Goal: Transaction & Acquisition: Book appointment/travel/reservation

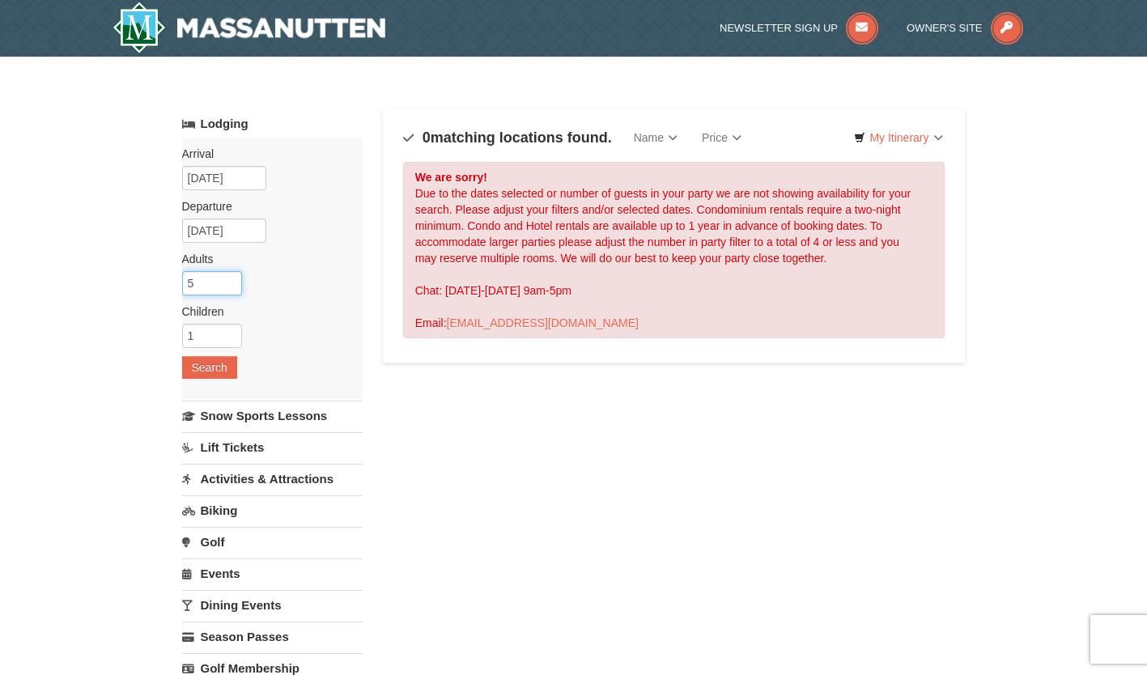
click at [222, 282] on input "5" at bounding box center [212, 283] width 60 height 24
type input "5"
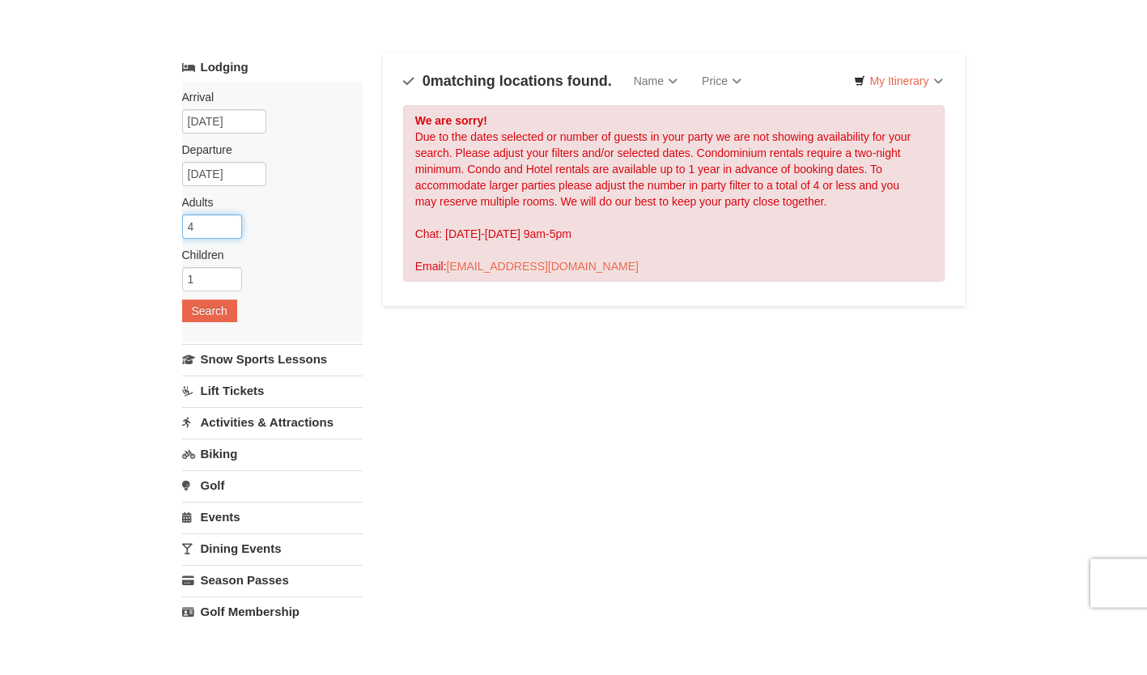
type input "4"
click at [229, 375] on button "Search" at bounding box center [209, 367] width 55 height 23
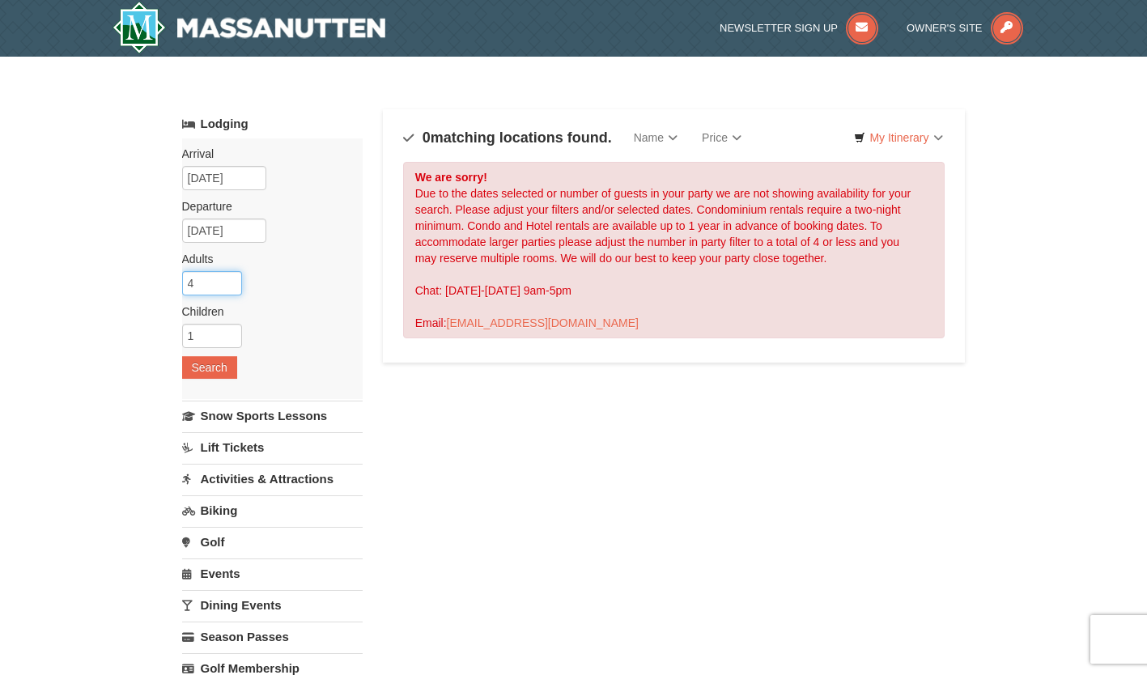
click at [213, 287] on input "4" at bounding box center [212, 283] width 60 height 24
type input "3"
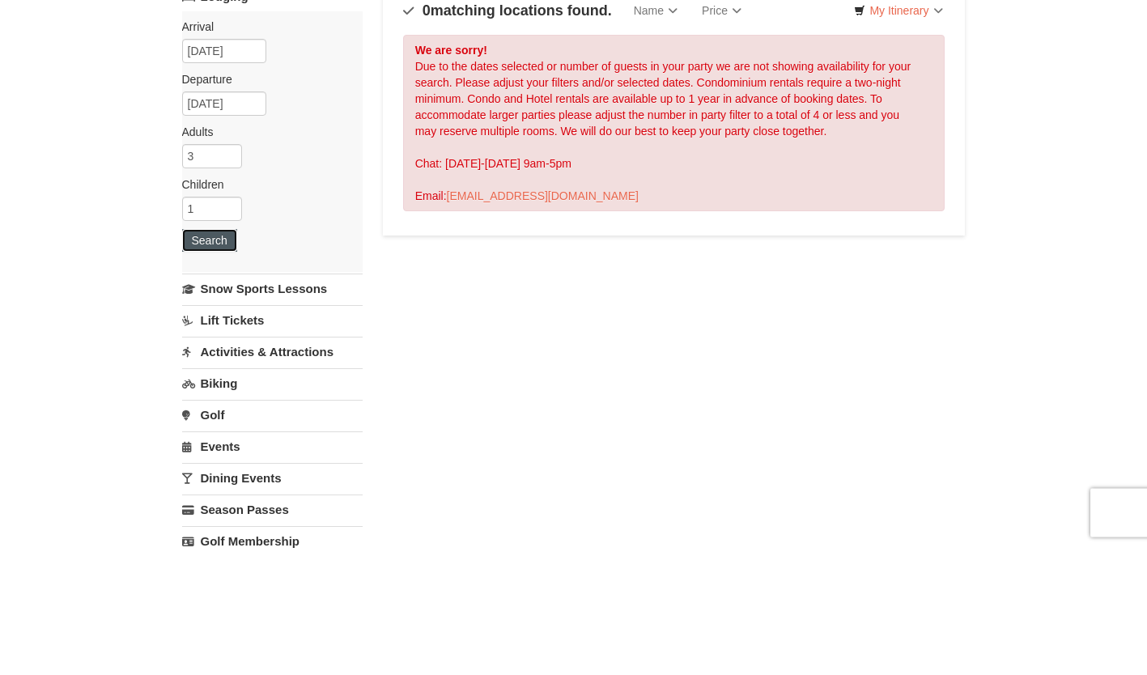
click at [231, 370] on button "Search" at bounding box center [209, 367] width 55 height 23
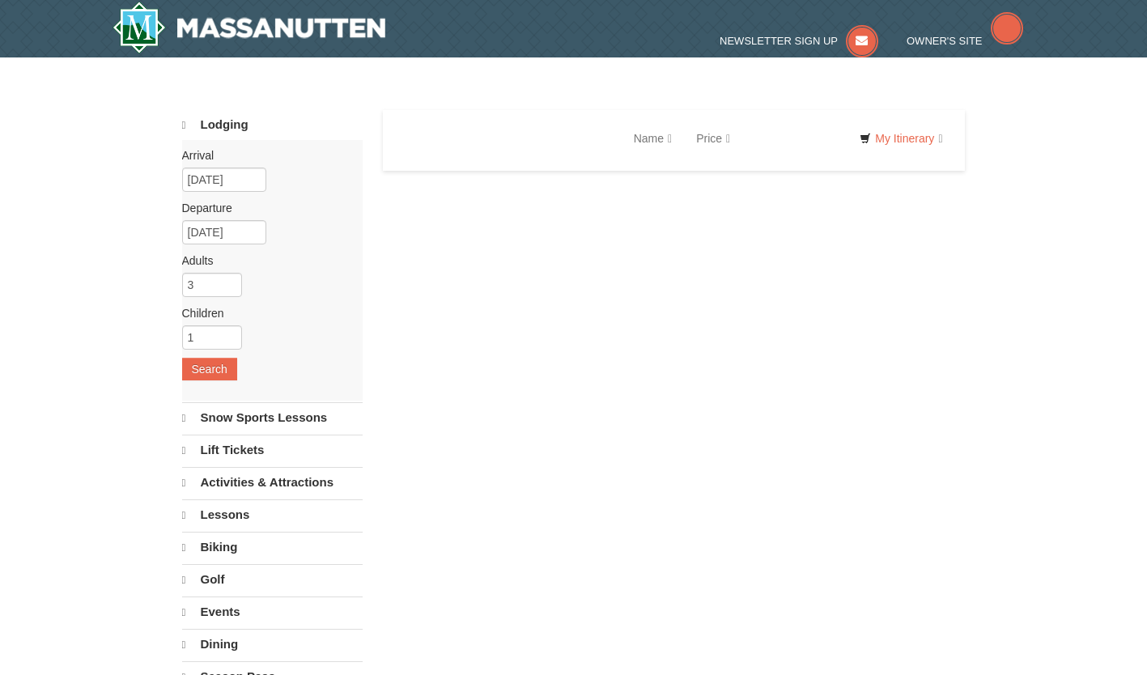
select select "10"
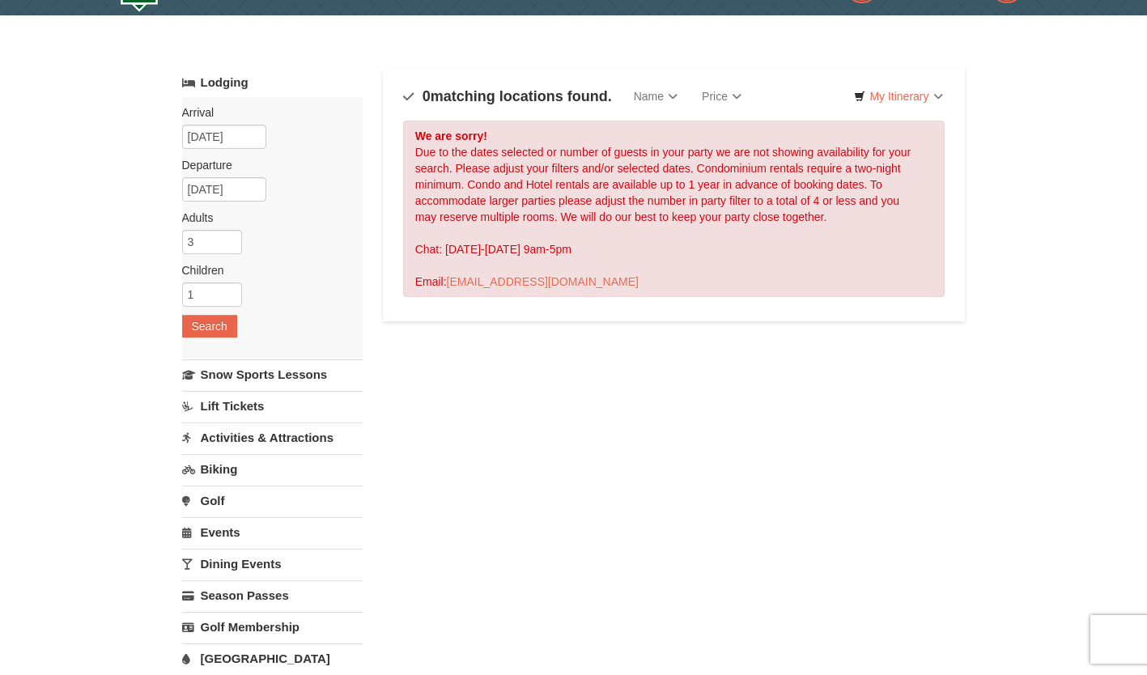
scroll to position [42, 0]
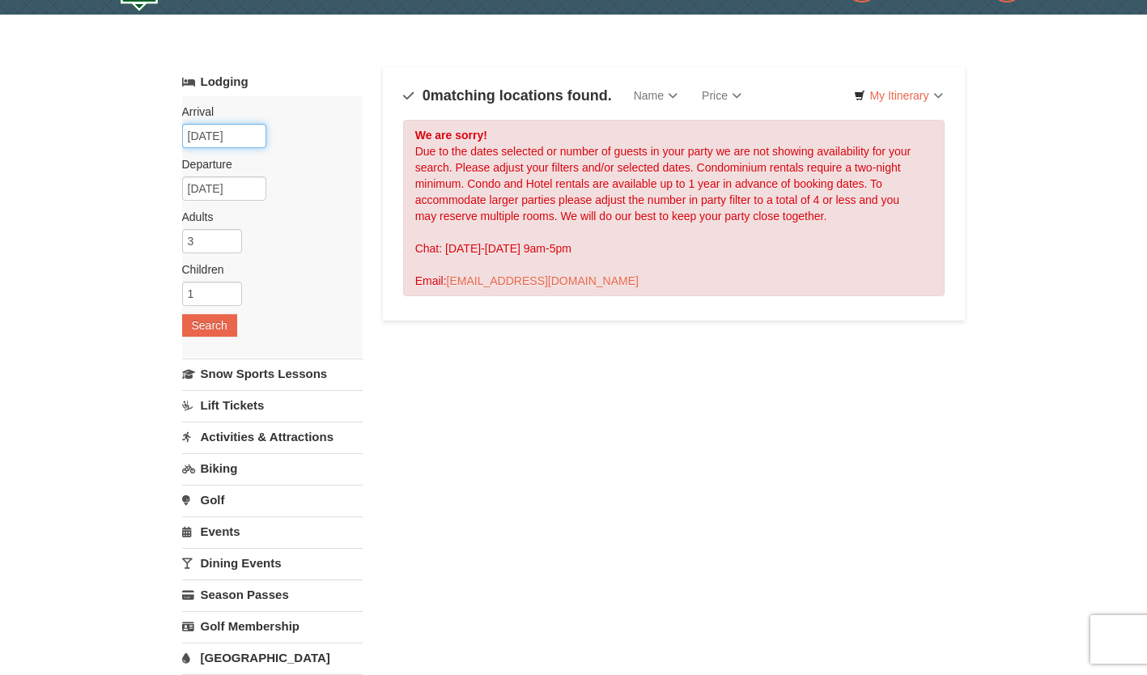
click at [250, 136] on input "[DATE]" at bounding box center [224, 136] width 84 height 24
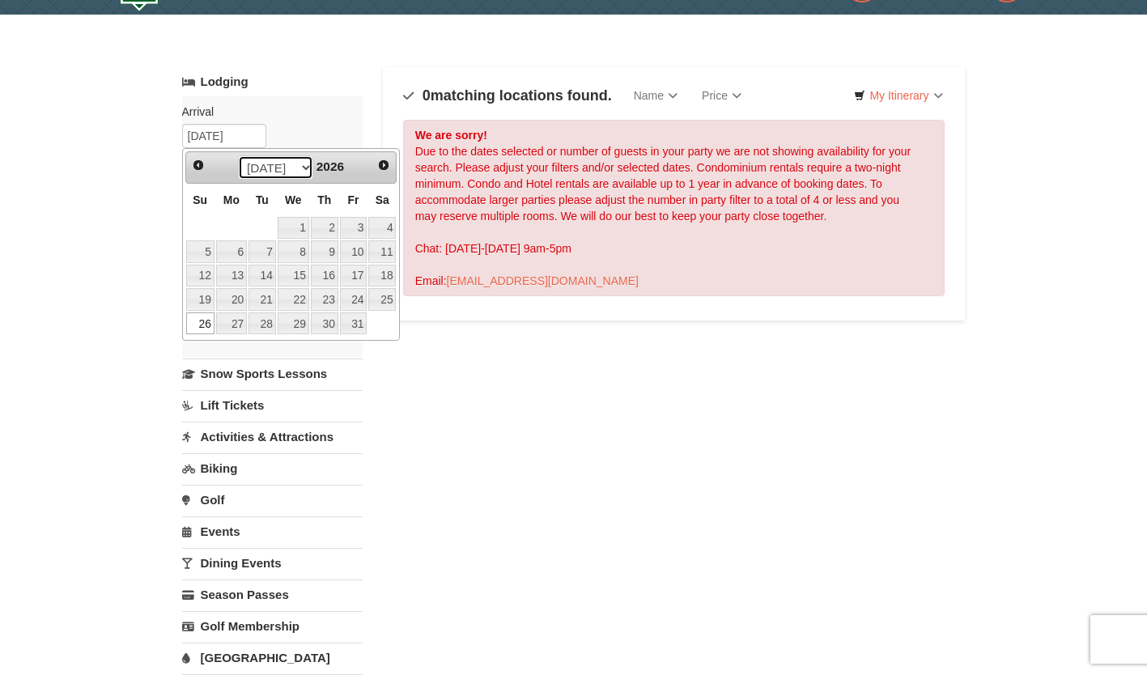
click at [304, 167] on select "Jan Feb Mar Apr May Jun Jul Aug Sep Oct Nov Dec" at bounding box center [275, 167] width 75 height 24
click at [297, 173] on select "Jan Feb Mar Apr May Jun Jul Aug Sep Oct Nov Dec" at bounding box center [275, 167] width 75 height 24
click at [205, 329] on link "26" at bounding box center [200, 323] width 28 height 23
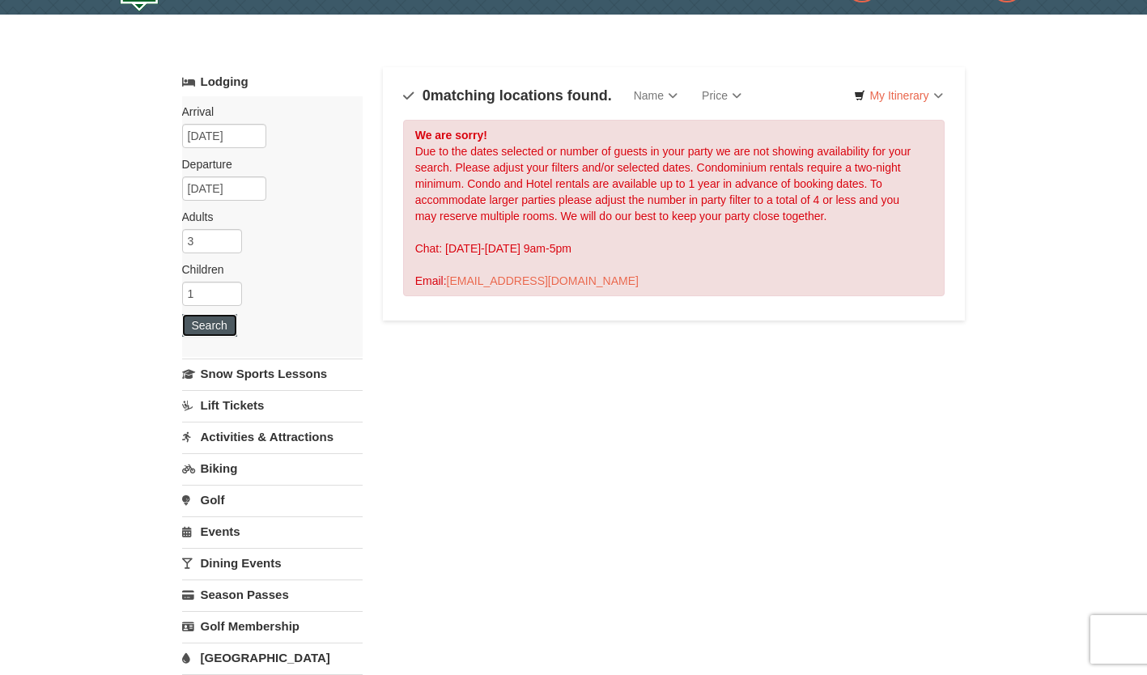
click at [223, 332] on button "Search" at bounding box center [209, 325] width 55 height 23
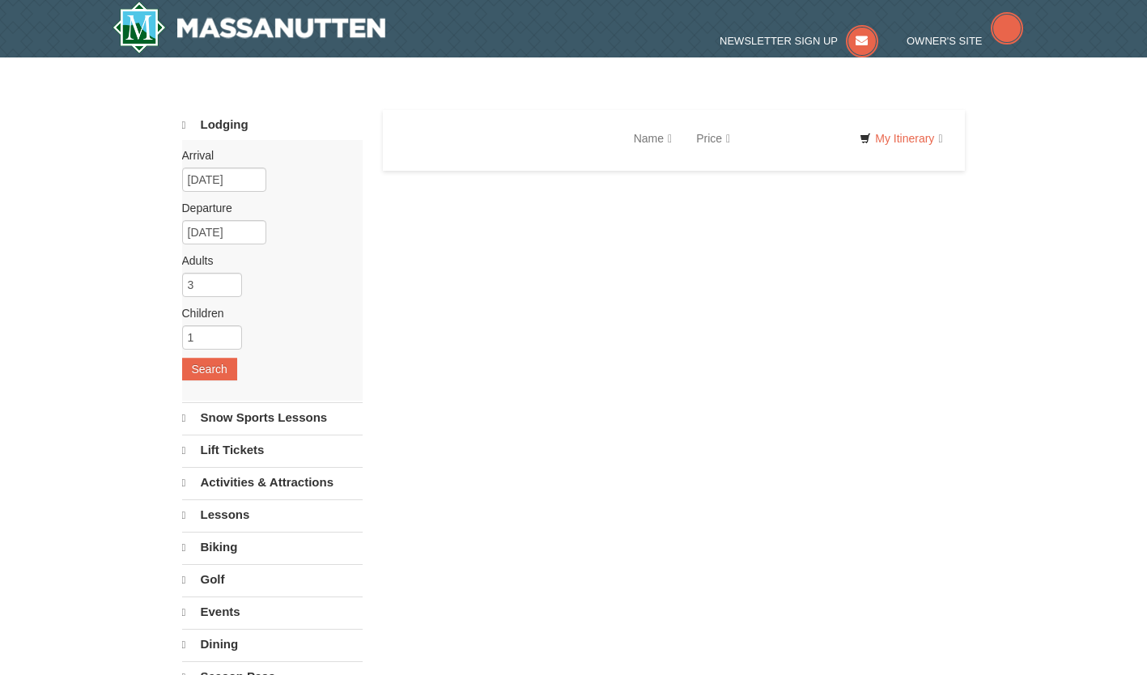
select select "10"
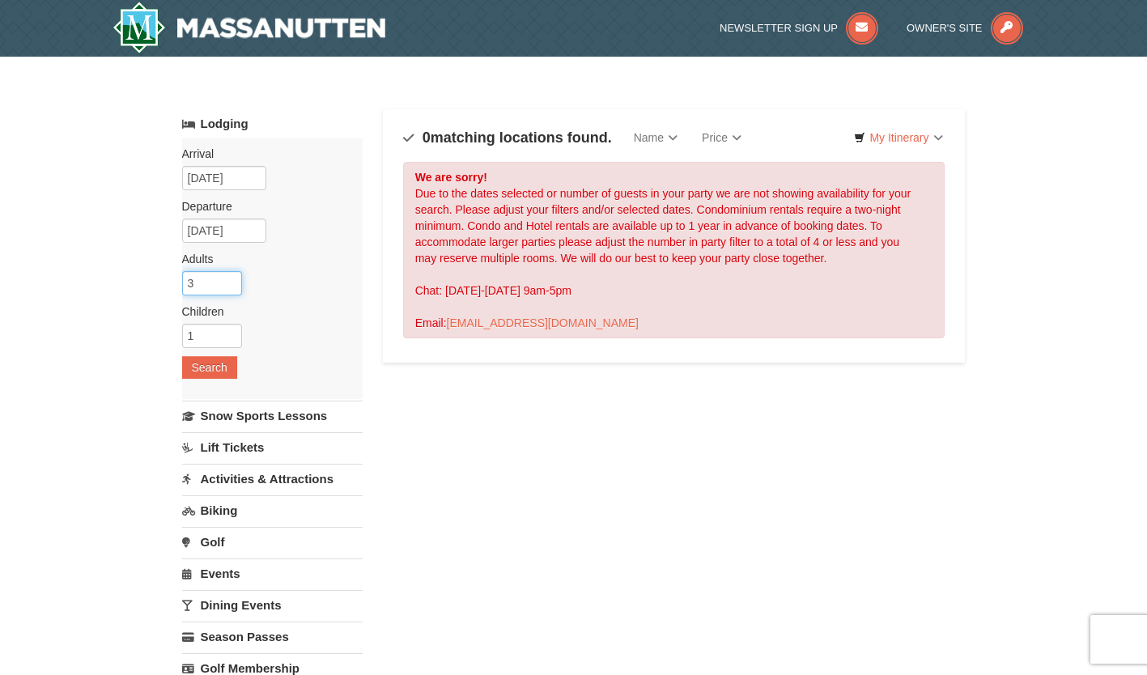
click at [214, 286] on input "3" at bounding box center [212, 283] width 60 height 24
type input "2"
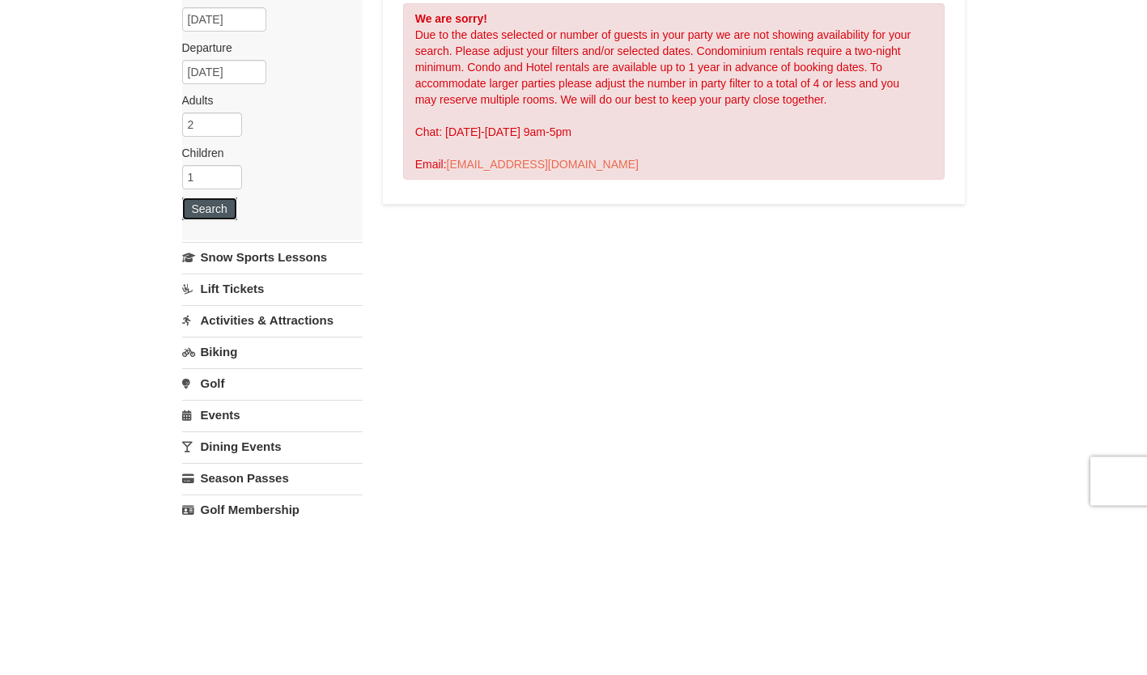
click at [218, 378] on button "Search" at bounding box center [209, 367] width 55 height 23
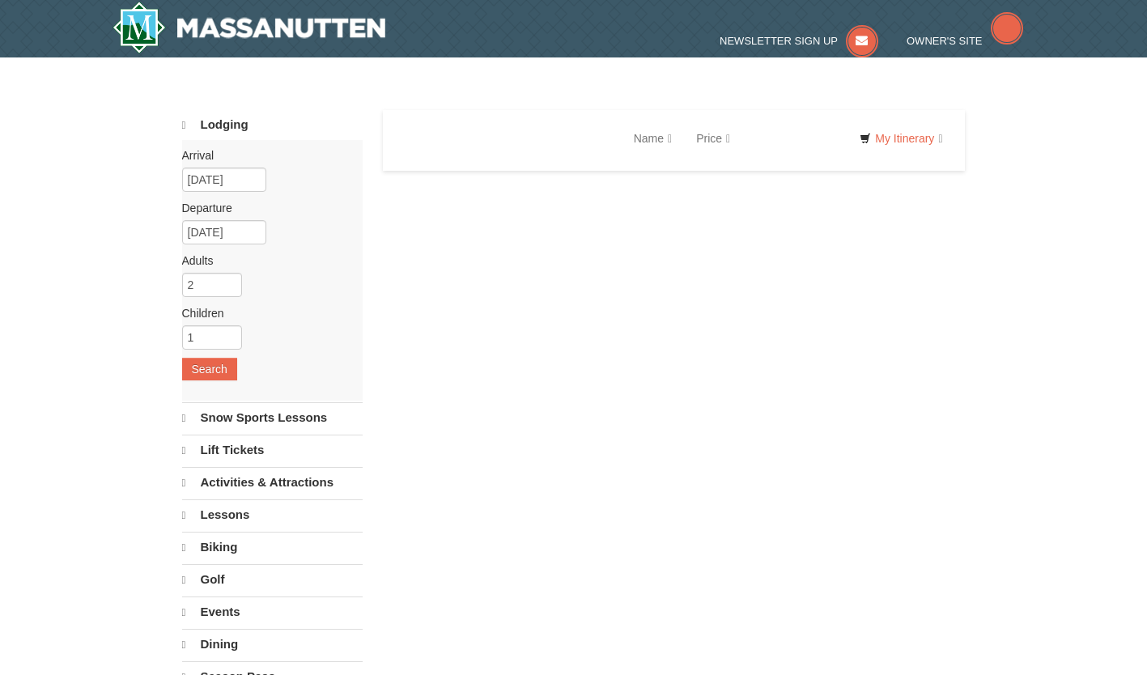
select select "10"
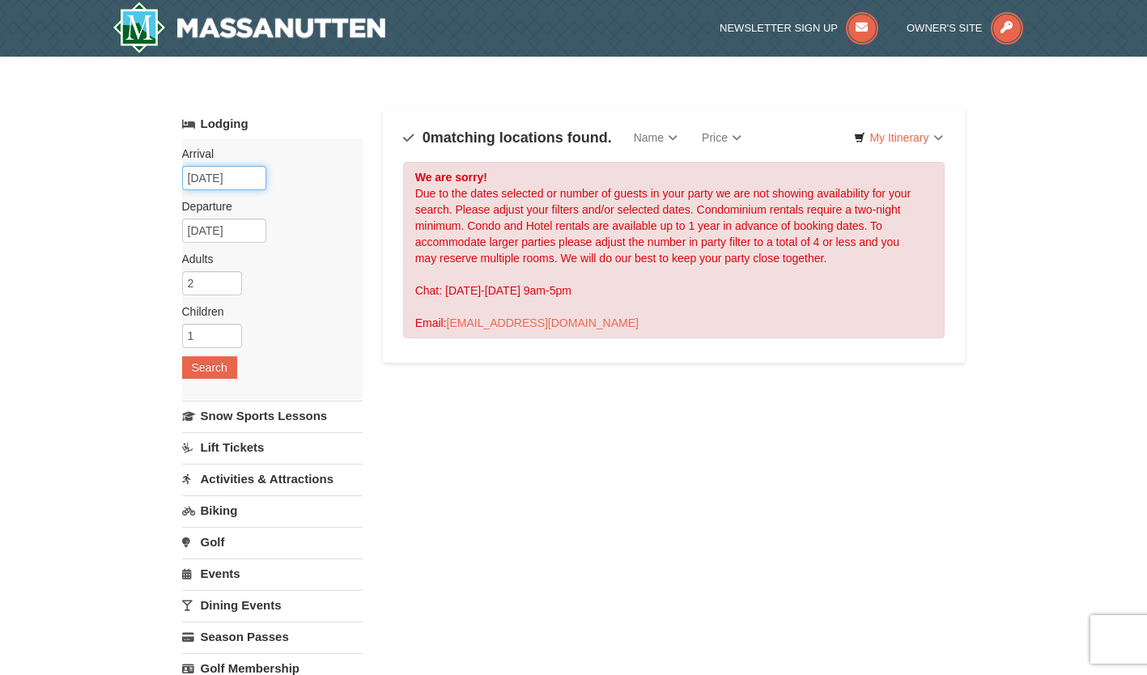
click at [255, 180] on input "[DATE]" at bounding box center [224, 178] width 84 height 24
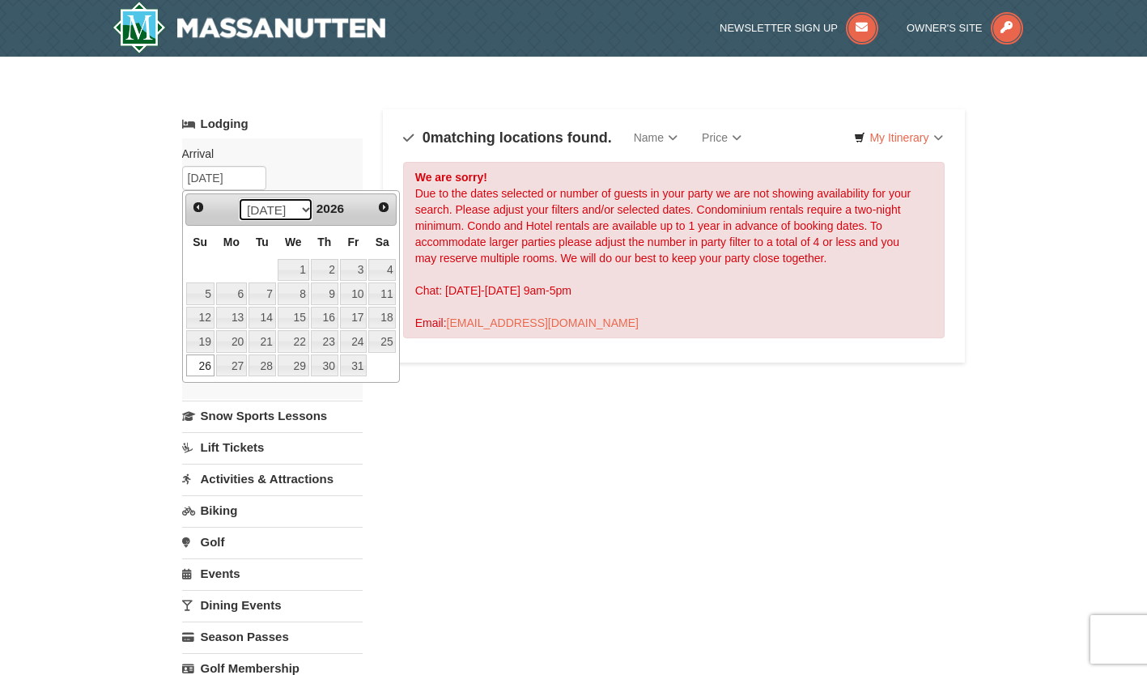
click at [306, 217] on select "Jan Feb Mar Apr May Jun [DATE] Aug Sep Oct Nov Dec" at bounding box center [275, 209] width 75 height 24
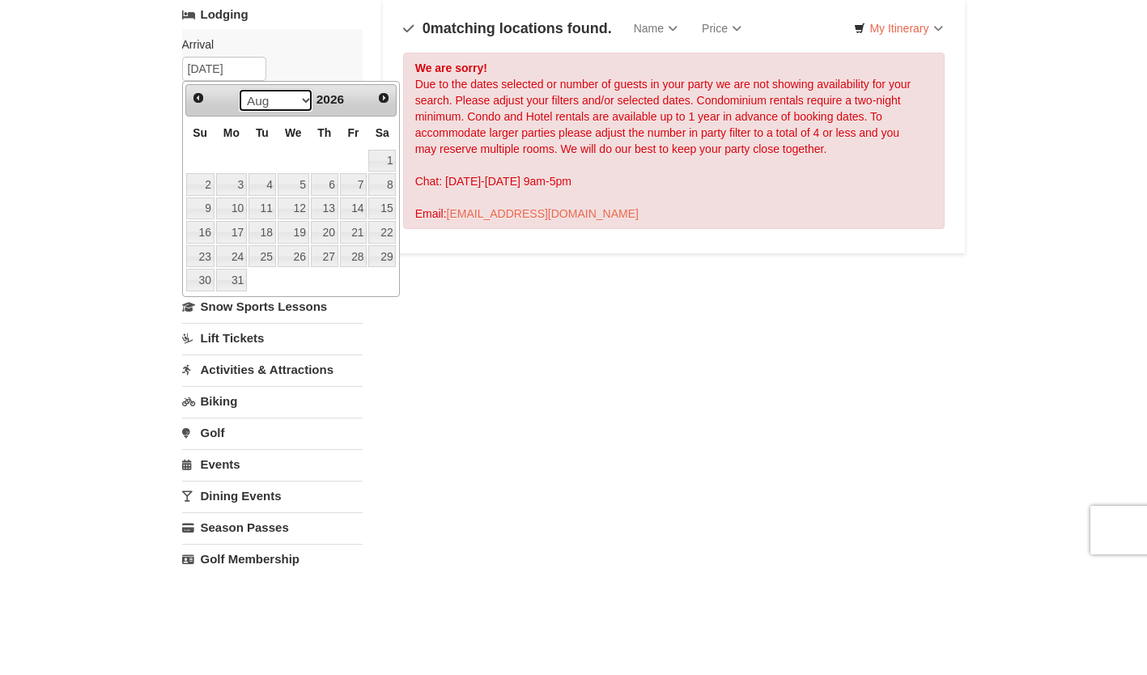
click at [302, 209] on select "Jan Feb Mar Apr May Jun [DATE] Aug Sep Oct Nov Dec" at bounding box center [275, 209] width 75 height 24
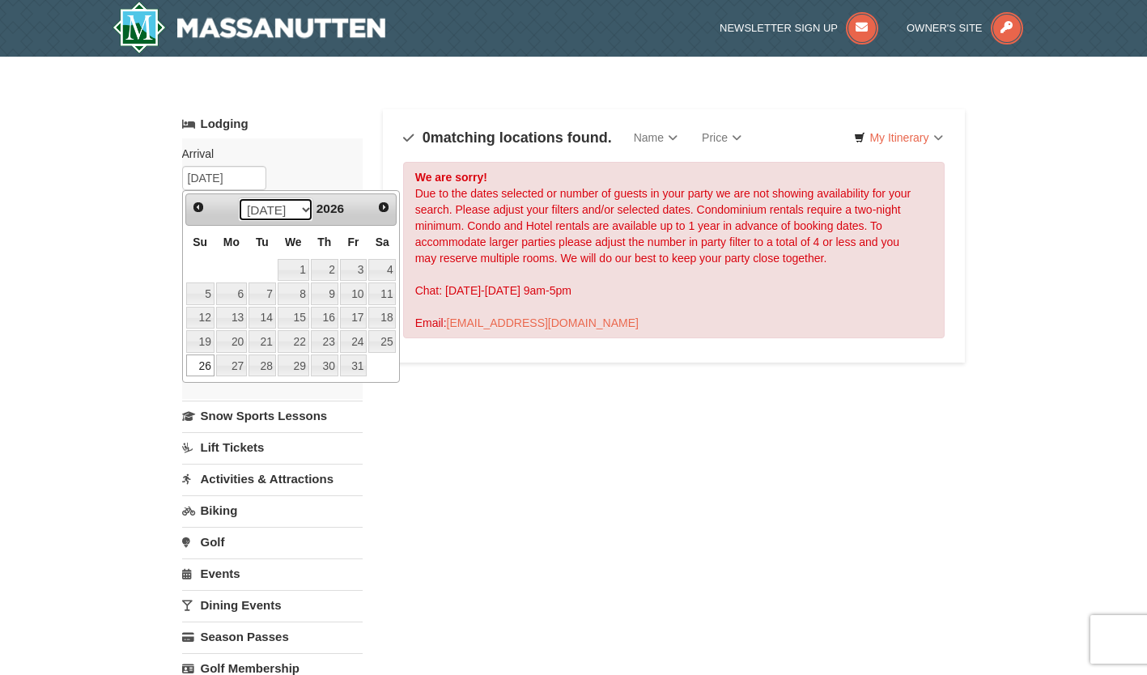
click at [301, 207] on select "Jan Feb Mar Apr May Jun [DATE] Aug Sep Oct Nov Dec" at bounding box center [275, 209] width 75 height 24
click at [296, 210] on select "Jan Feb Mar Apr May Jun [DATE] Aug Sep Oct Nov Dec" at bounding box center [275, 209] width 75 height 24
click at [299, 210] on select "Jan Feb Mar Apr May Jun [DATE] Aug Sep Oct Nov Dec" at bounding box center [275, 209] width 75 height 24
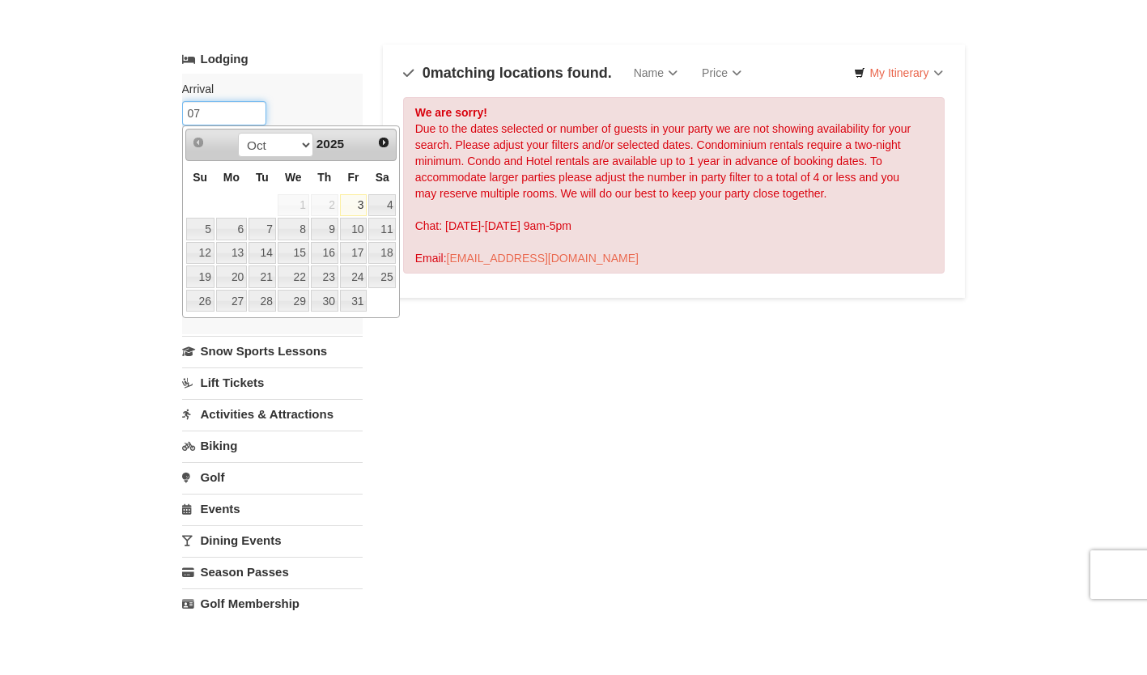
type input "0"
click at [302, 205] on select "Oct Nov Dec" at bounding box center [275, 209] width 75 height 24
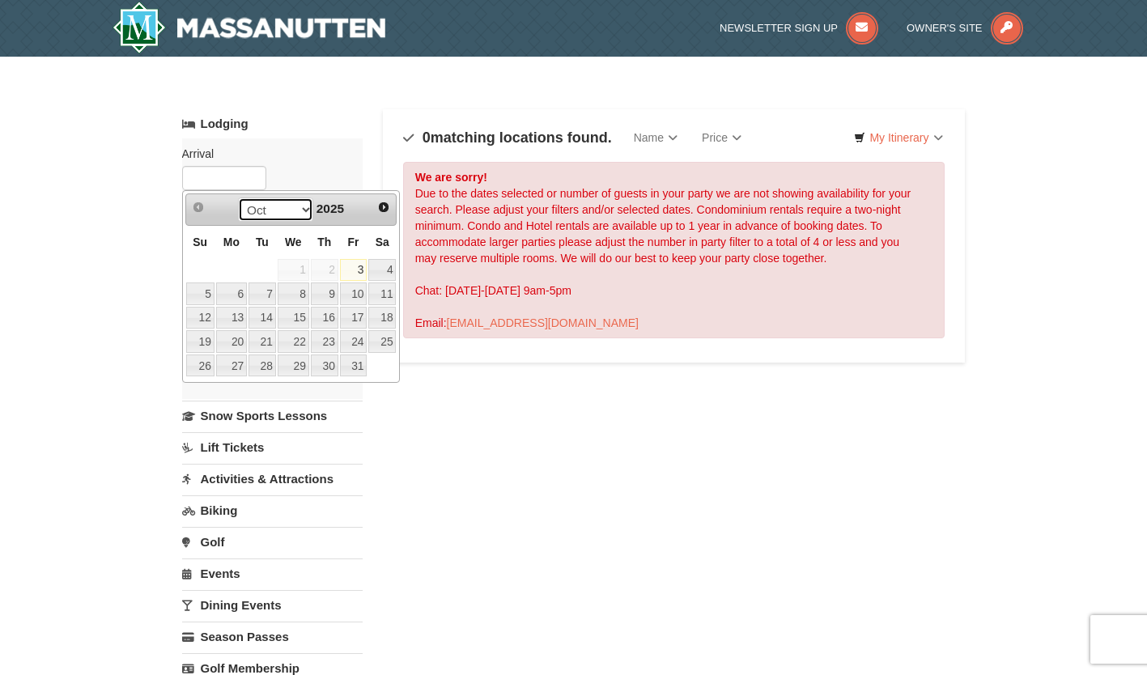
click at [293, 218] on select "Oct Nov Dec" at bounding box center [275, 209] width 75 height 24
click at [299, 218] on select "Oct Nov Dec" at bounding box center [275, 209] width 75 height 24
click at [389, 218] on link "Next" at bounding box center [383, 207] width 23 height 23
click at [387, 214] on link "Next" at bounding box center [383, 207] width 23 height 23
click at [302, 206] on select "Jan Feb Mar Apr May Jun [DATE] Aug Sep Oct Nov Dec" at bounding box center [275, 209] width 75 height 24
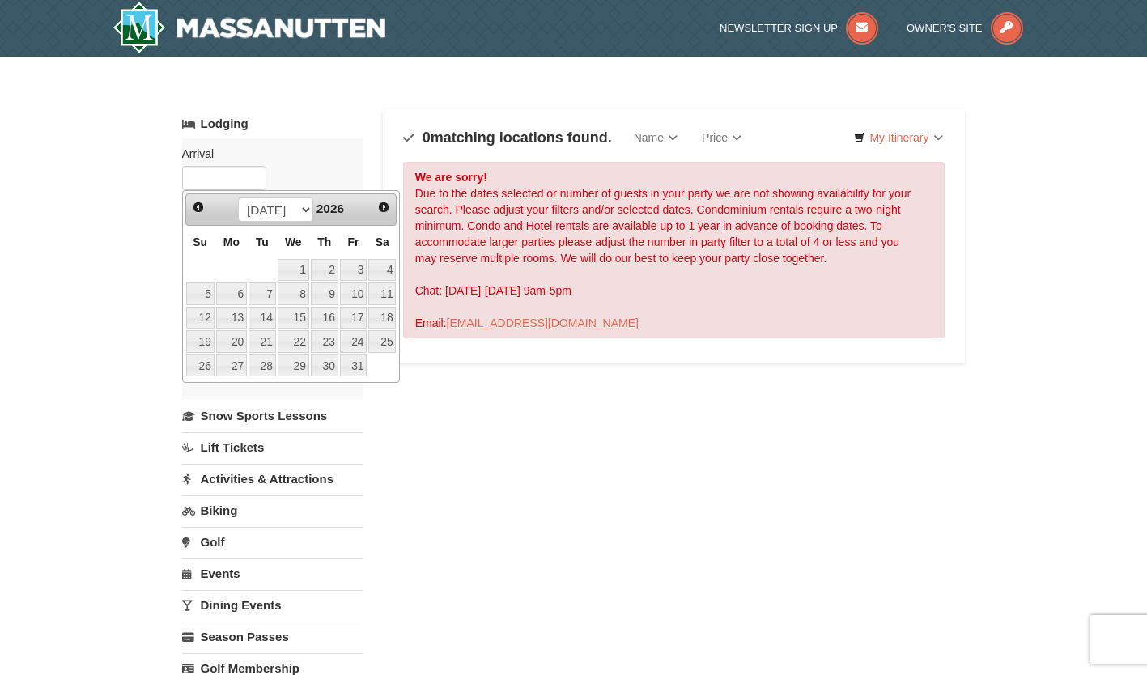
click at [233, 346] on link "20" at bounding box center [231, 341] width 31 height 23
type input "[DATE]"
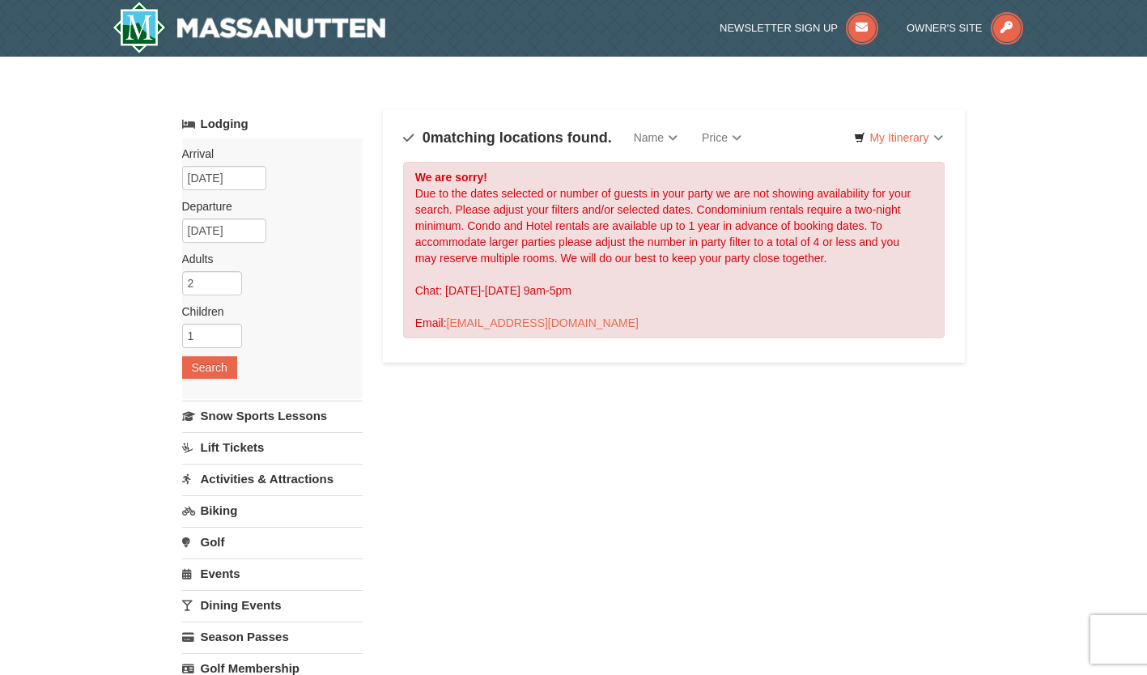
click at [1119, 235] on div "× Categories Map List Filter My Itinerary Questions? [PHONE_NUMBER] Lodging Arr…" at bounding box center [573, 518] width 1147 height 922
click at [1031, 393] on div "× Categories Map List Filter My Itinerary Questions? [PHONE_NUMBER] Lodging Arr…" at bounding box center [573, 518] width 1147 height 922
